Goal: Information Seeking & Learning: Find specific fact

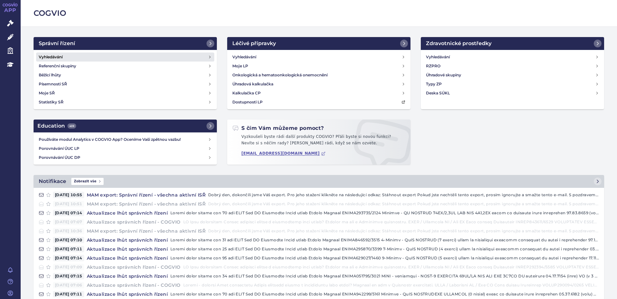
click at [90, 58] on link "Vyhledávání" at bounding box center [125, 57] width 178 height 9
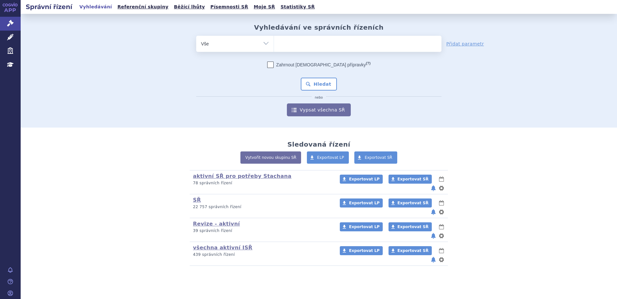
click at [319, 41] on ul at bounding box center [357, 43] width 167 height 14
click at [274, 41] on select at bounding box center [273, 43] width 0 height 16
type input "re"
type input "ret"
type input "rets"
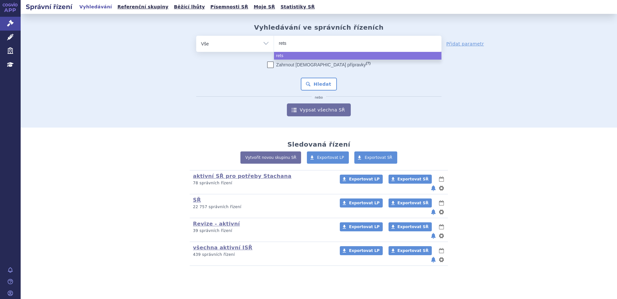
type input "retse"
type input "retsev"
type input "retsevm"
type input "retsevmo"
select select "retsevmo"
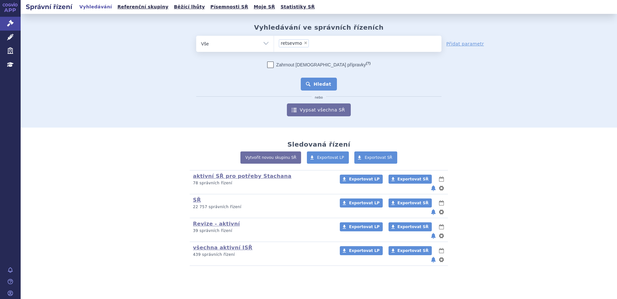
click at [320, 83] on button "Hledat" at bounding box center [319, 84] width 36 height 13
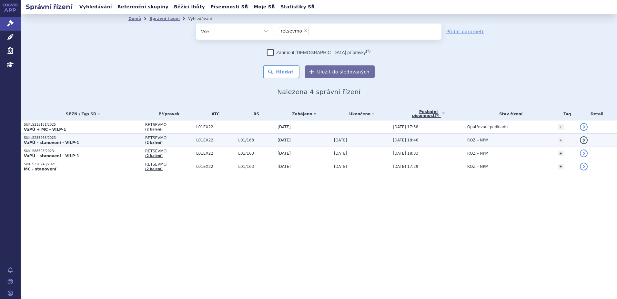
click at [49, 137] on p "SUKLS283968/2023" at bounding box center [83, 138] width 118 height 5
